Goal: Complete application form: Complete application form

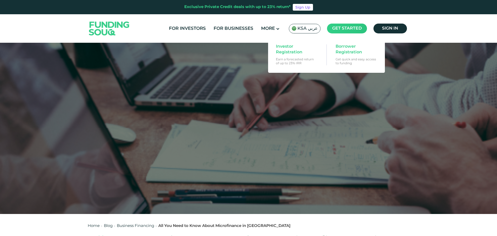
click at [341, 29] on span "Get started" at bounding box center [347, 28] width 30 height 4
click at [346, 48] on span "Borrower Registration" at bounding box center [355, 49] width 40 height 11
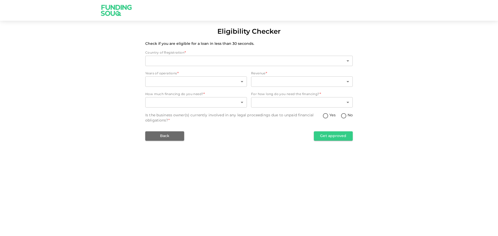
type input "2"
click at [239, 83] on body "Eligibility Checker Check if you are eligible for a loan in less than 30 second…" at bounding box center [249, 118] width 498 height 236
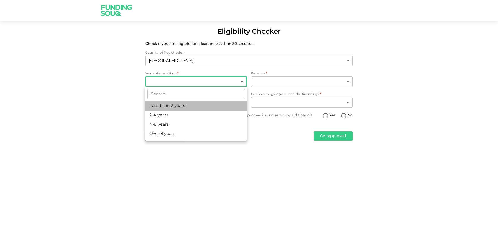
click at [219, 110] on li "Less than 2 years" at bounding box center [196, 105] width 102 height 9
type input "1"
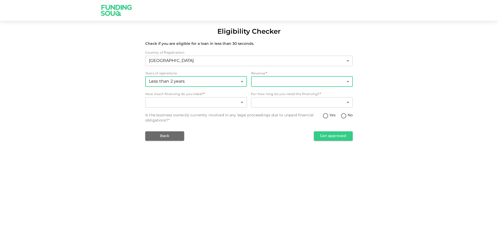
click at [298, 85] on body "Eligibility Checker Check if you are eligible for a loan in less than 30 second…" at bounding box center [249, 118] width 498 height 236
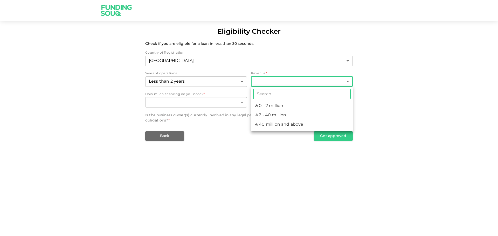
click at [193, 106] on div at bounding box center [249, 118] width 498 height 236
click at [286, 83] on body "Eligibility Checker Check if you are eligible for a loan in less than 30 second…" at bounding box center [249, 118] width 498 height 236
click at [283, 107] on li "ʢ 0 - 2 million" at bounding box center [302, 105] width 102 height 9
type input "1"
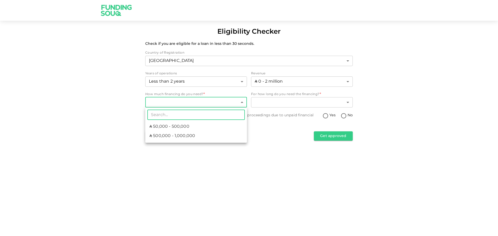
click at [243, 102] on body "Eligibility Checker Check if you are eligible for a loan in less than 30 second…" at bounding box center [249, 118] width 498 height 236
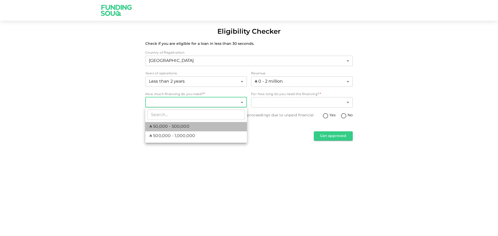
click at [216, 126] on li "ʢ 50,000 - 500,000" at bounding box center [196, 126] width 102 height 9
type input "1"
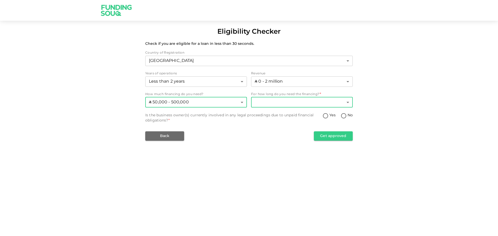
click at [280, 106] on body "Eligibility Checker Check if you are eligible for a loan in less than 30 second…" at bounding box center [249, 118] width 498 height 236
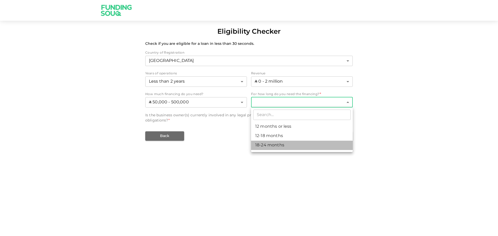
click at [280, 144] on li "18-24 months" at bounding box center [302, 145] width 102 height 9
type input "3"
